Goal: Navigation & Orientation: Find specific page/section

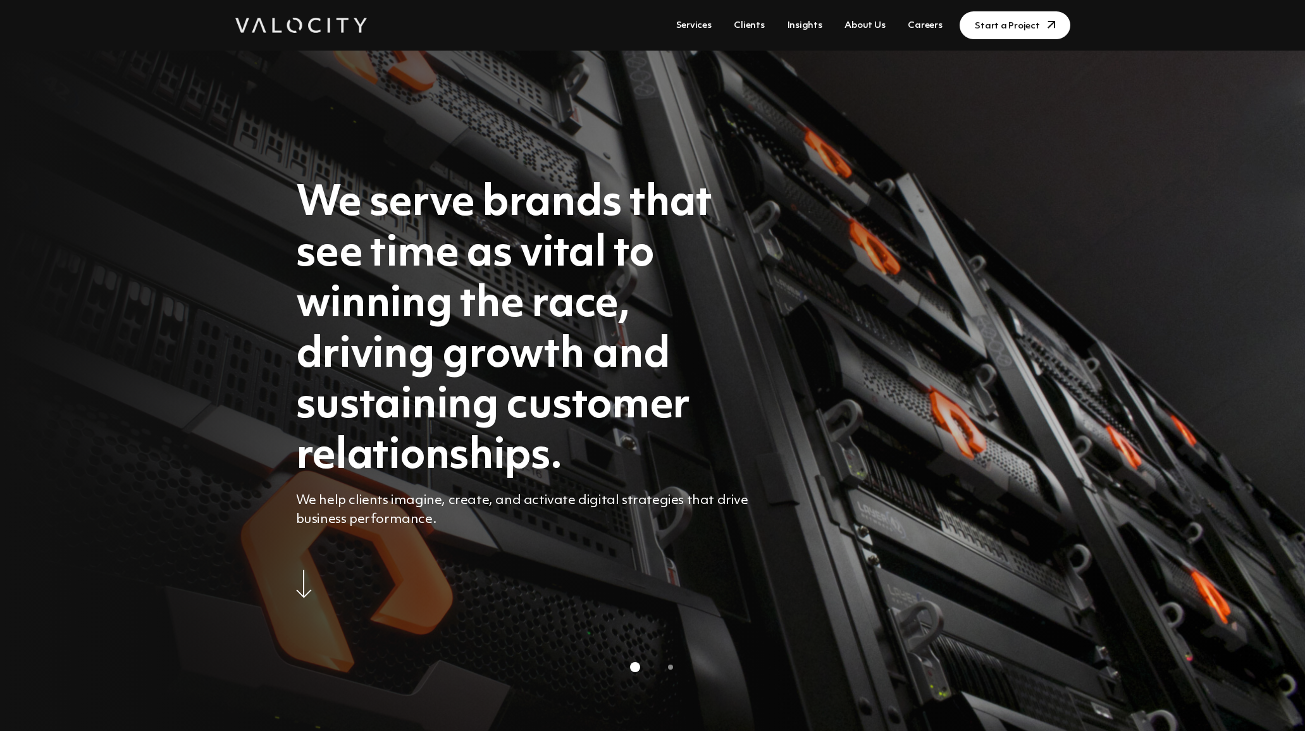
click at [887, 24] on link "About Us" at bounding box center [864, 25] width 51 height 23
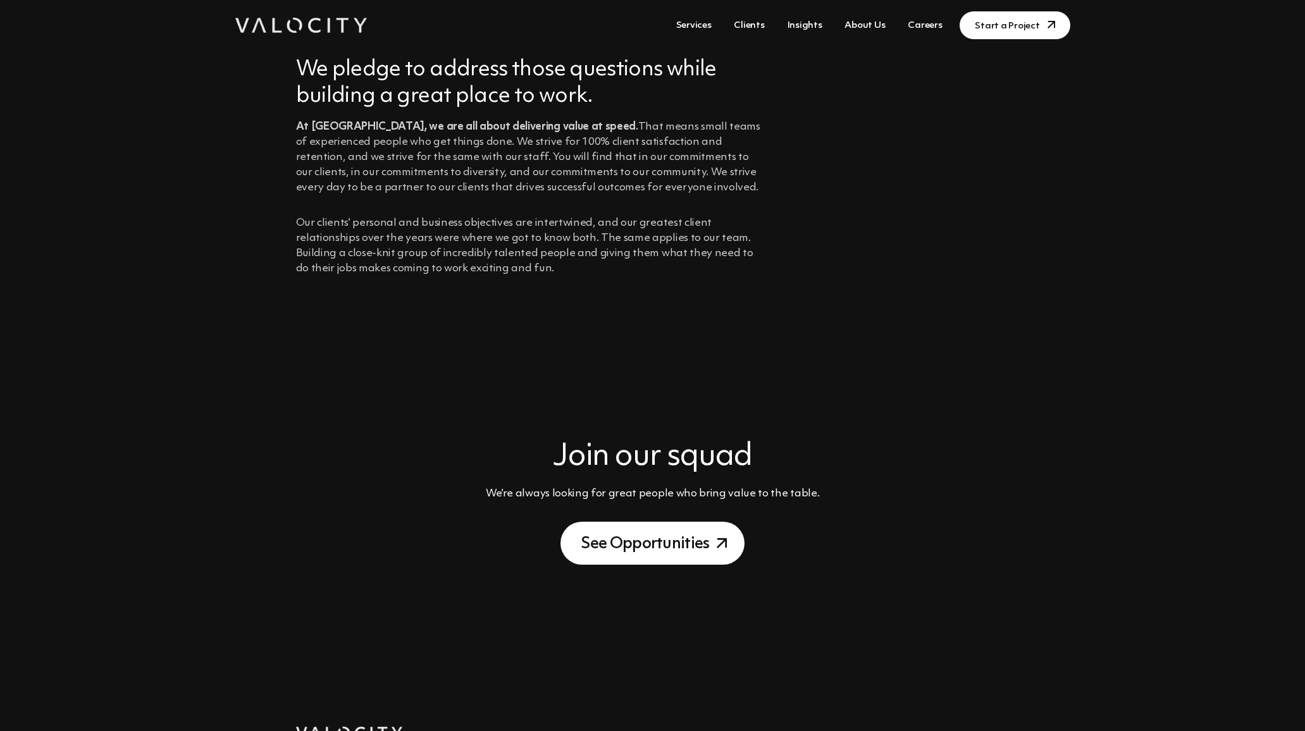
scroll to position [1372, 0]
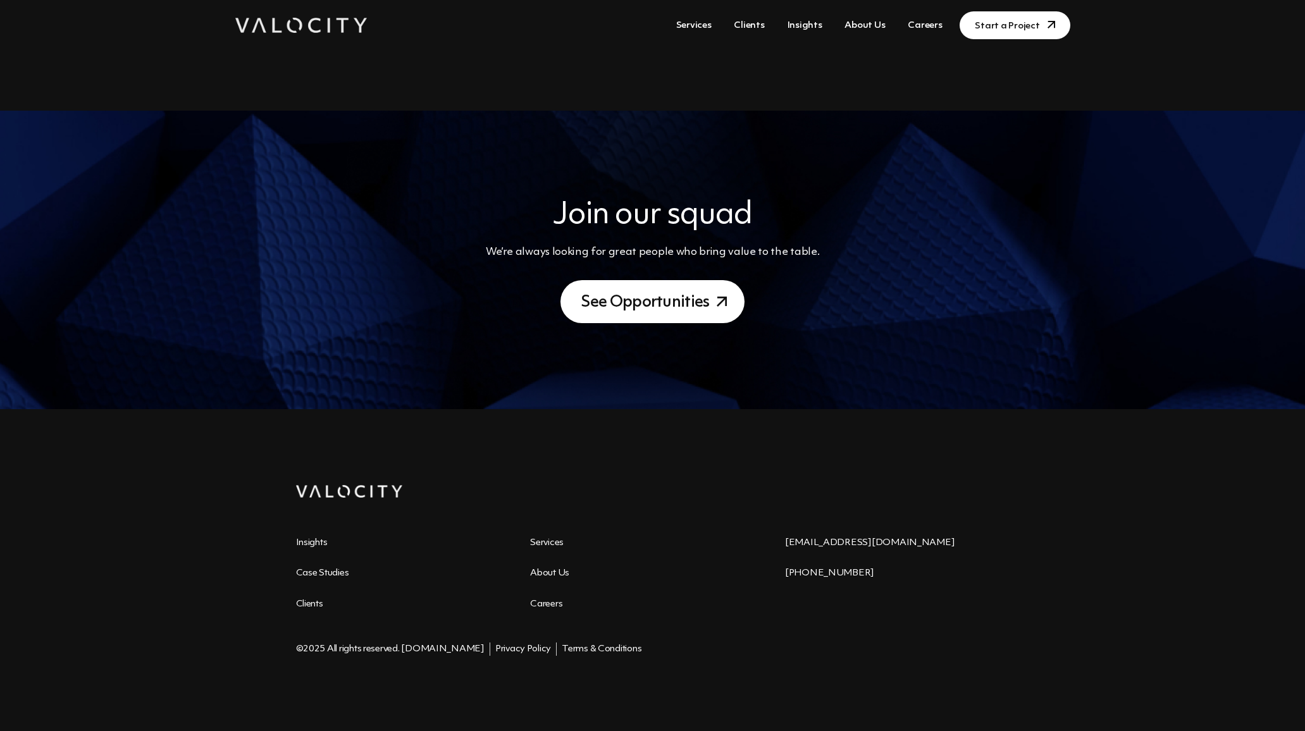
click at [329, 563] on ul "Insights Services Case Studies About Us Clients Careers" at bounding box center [530, 582] width 469 height 92
click at [332, 574] on link "Case Studies" at bounding box center [322, 573] width 53 height 9
